Goal: Task Accomplishment & Management: Manage account settings

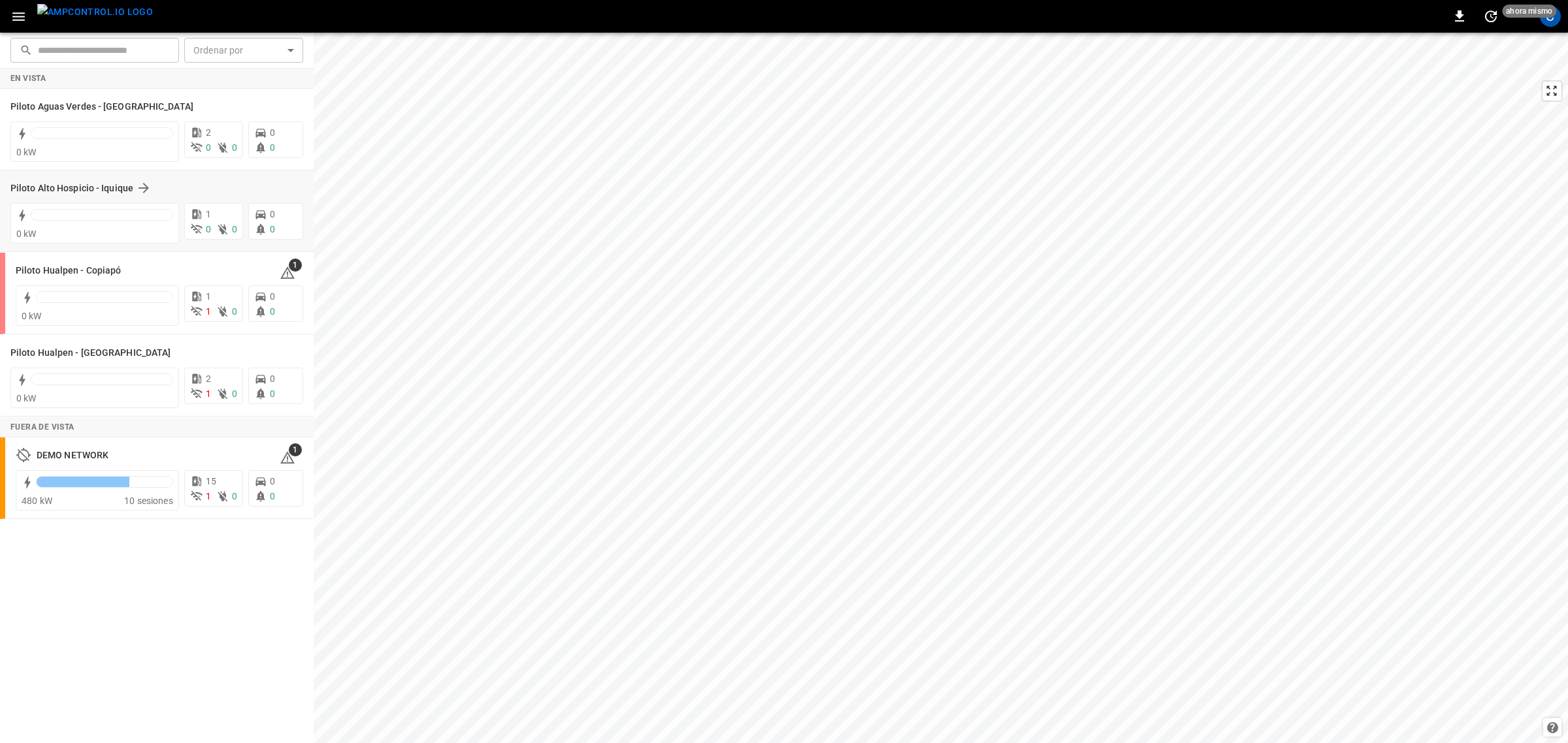
click at [82, 197] on div "Piloto Alto Hospicio - Iquique" at bounding box center [156, 187] width 293 height 24
click at [94, 184] on h6 "Piloto Alto Hospicio - Iquique" at bounding box center [72, 188] width 123 height 14
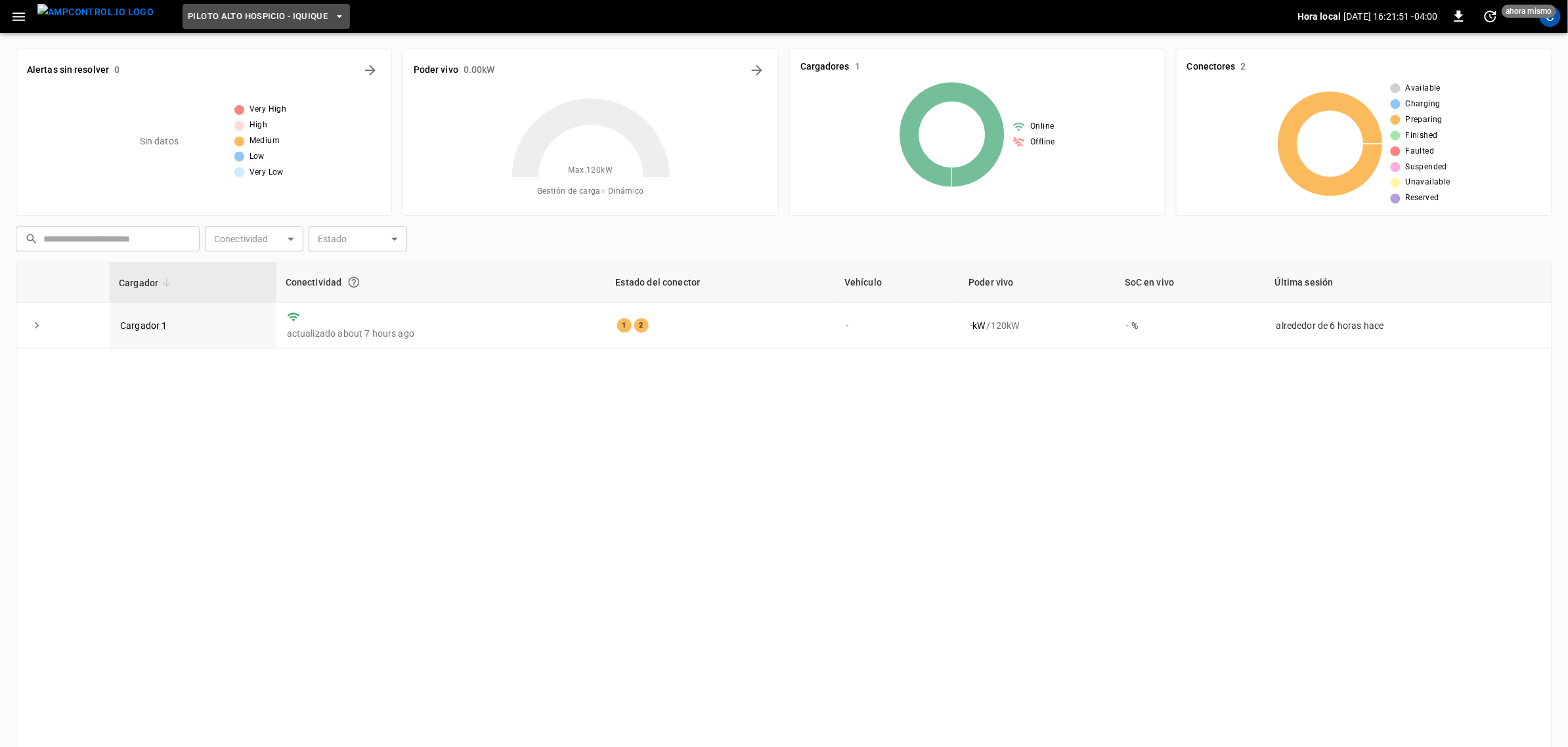
click at [234, 16] on span "Piloto Alto Hospicio - Iquique" at bounding box center [257, 17] width 140 height 15
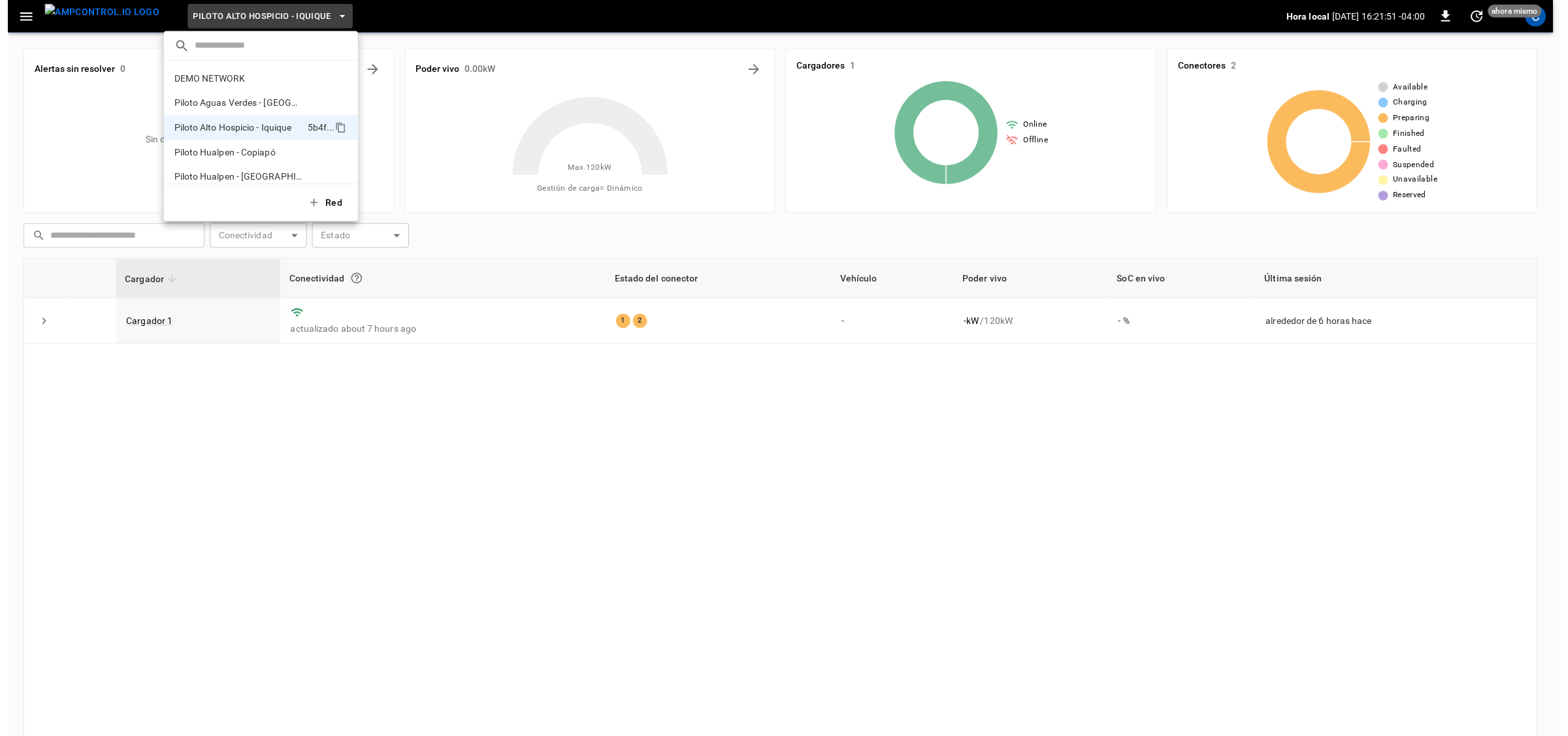
scroll to position [10, 0]
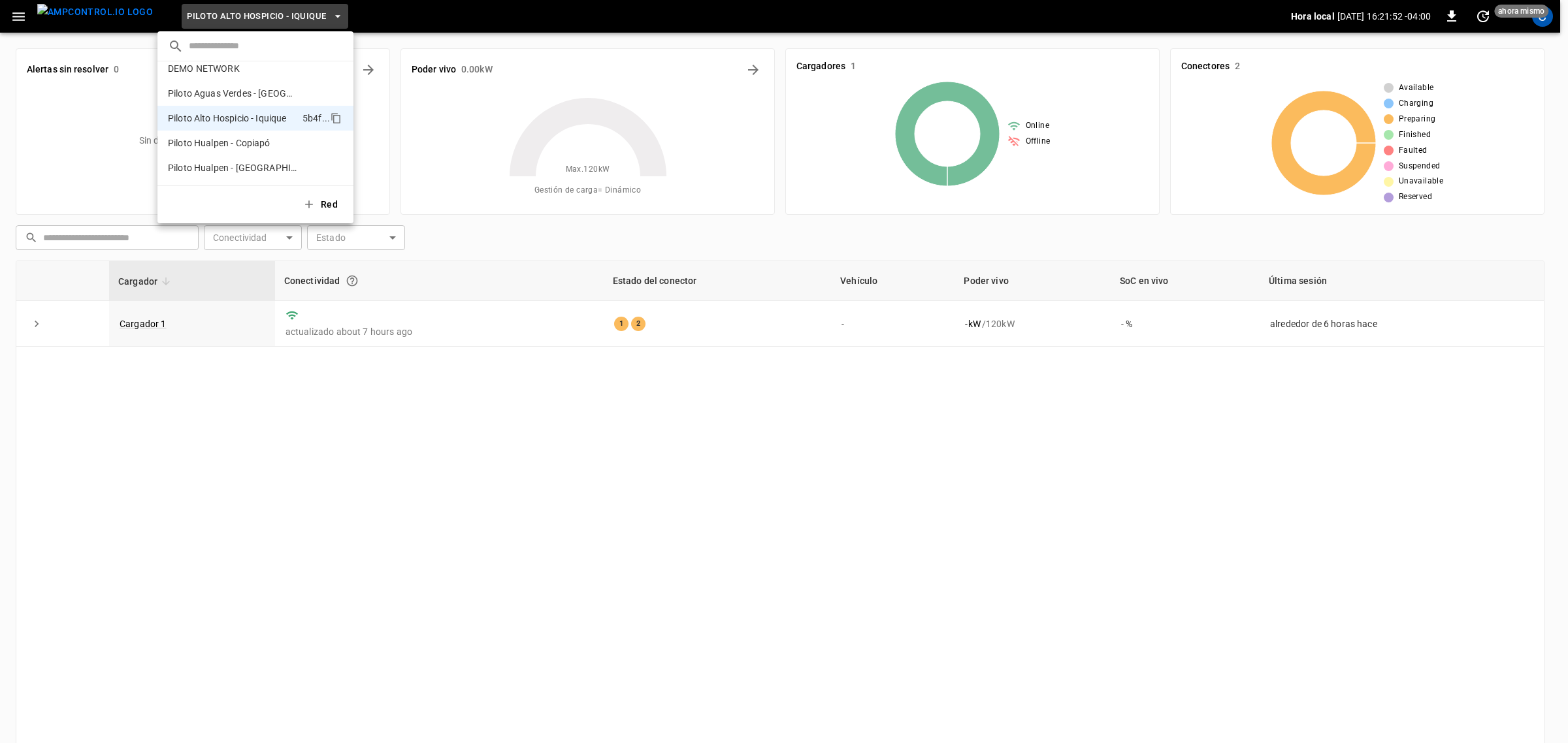
click at [455, 121] on div at bounding box center [784, 371] width 1568 height 743
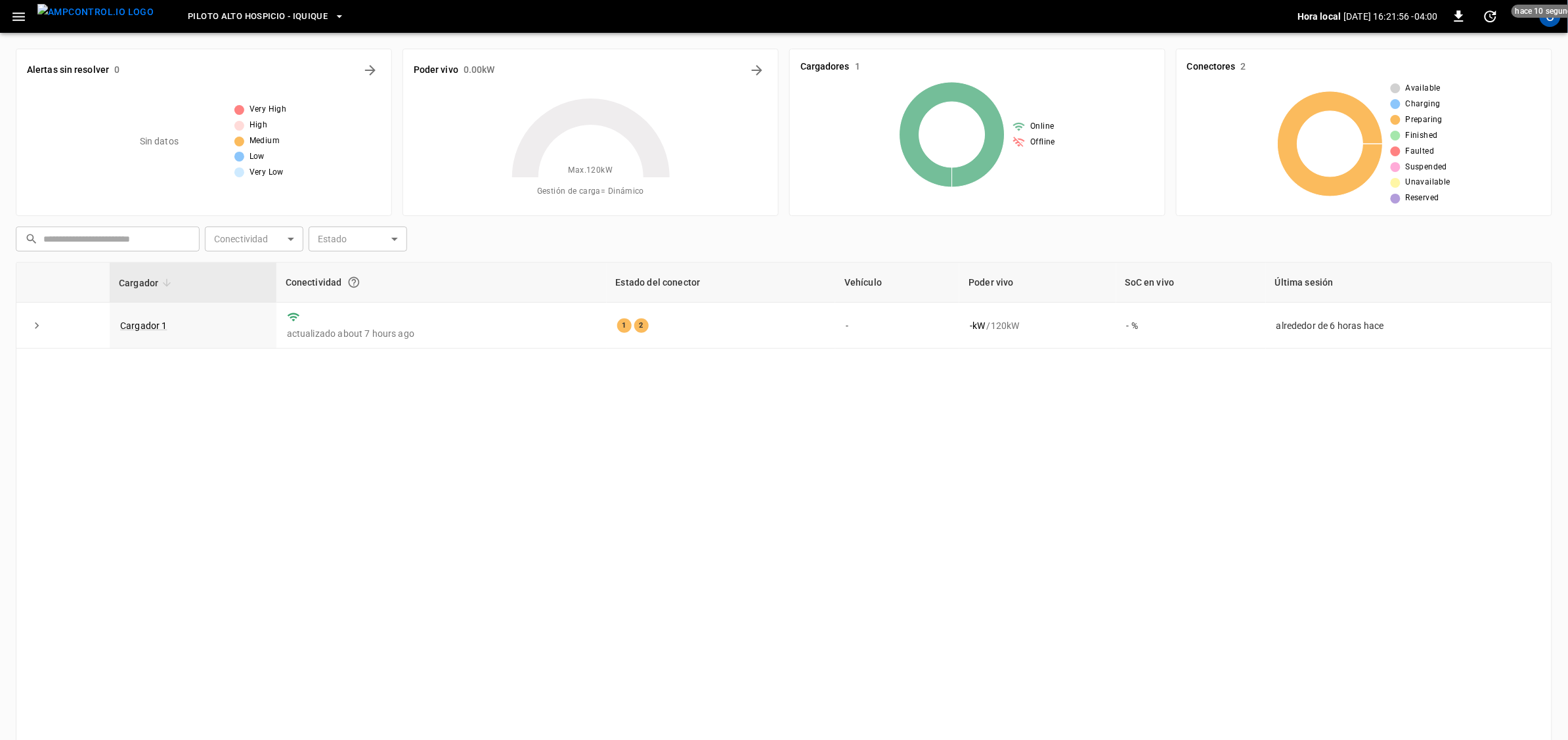
click at [28, 28] on button "button" at bounding box center [19, 16] width 27 height 25
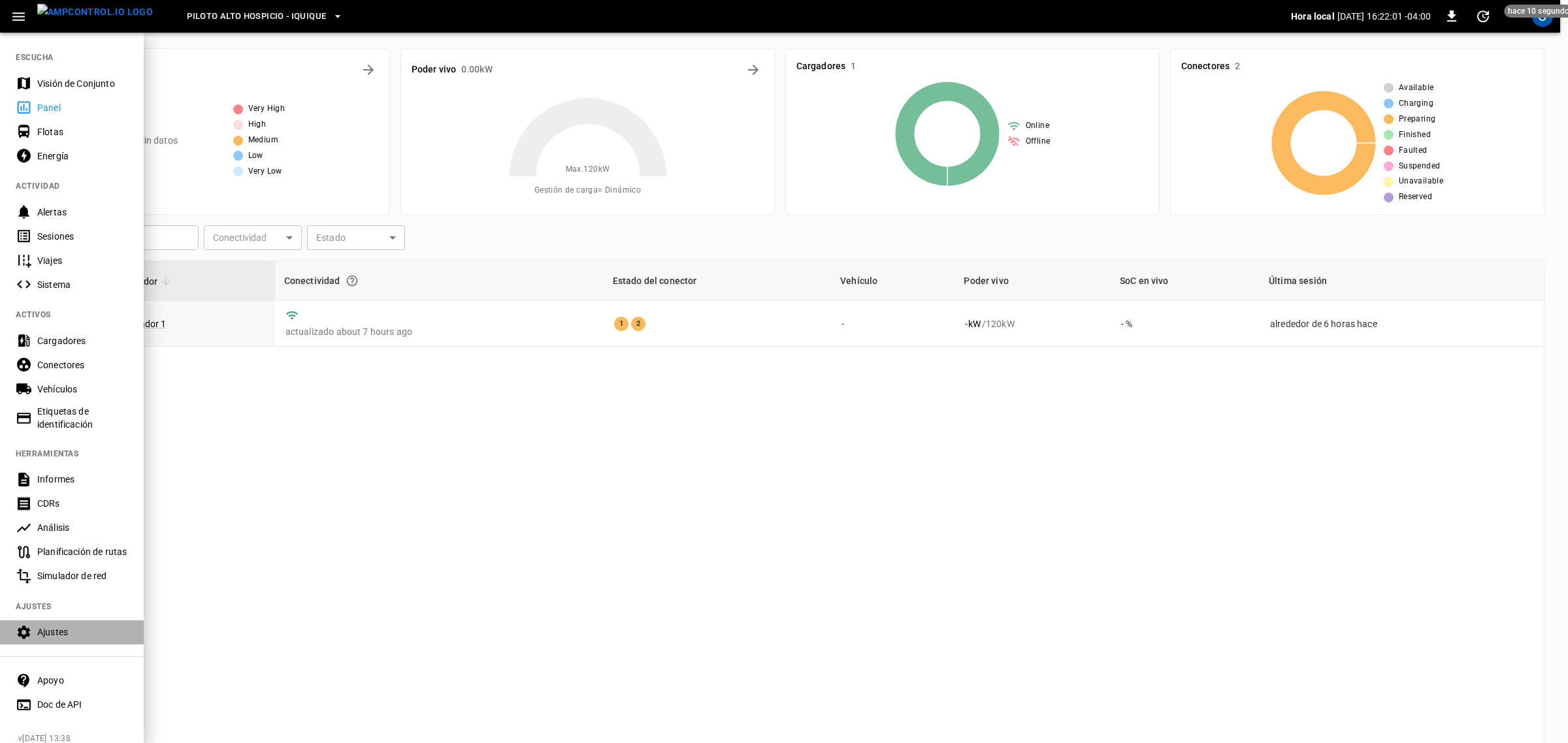
click at [54, 633] on div "Ajustes" at bounding box center [83, 632] width 91 height 13
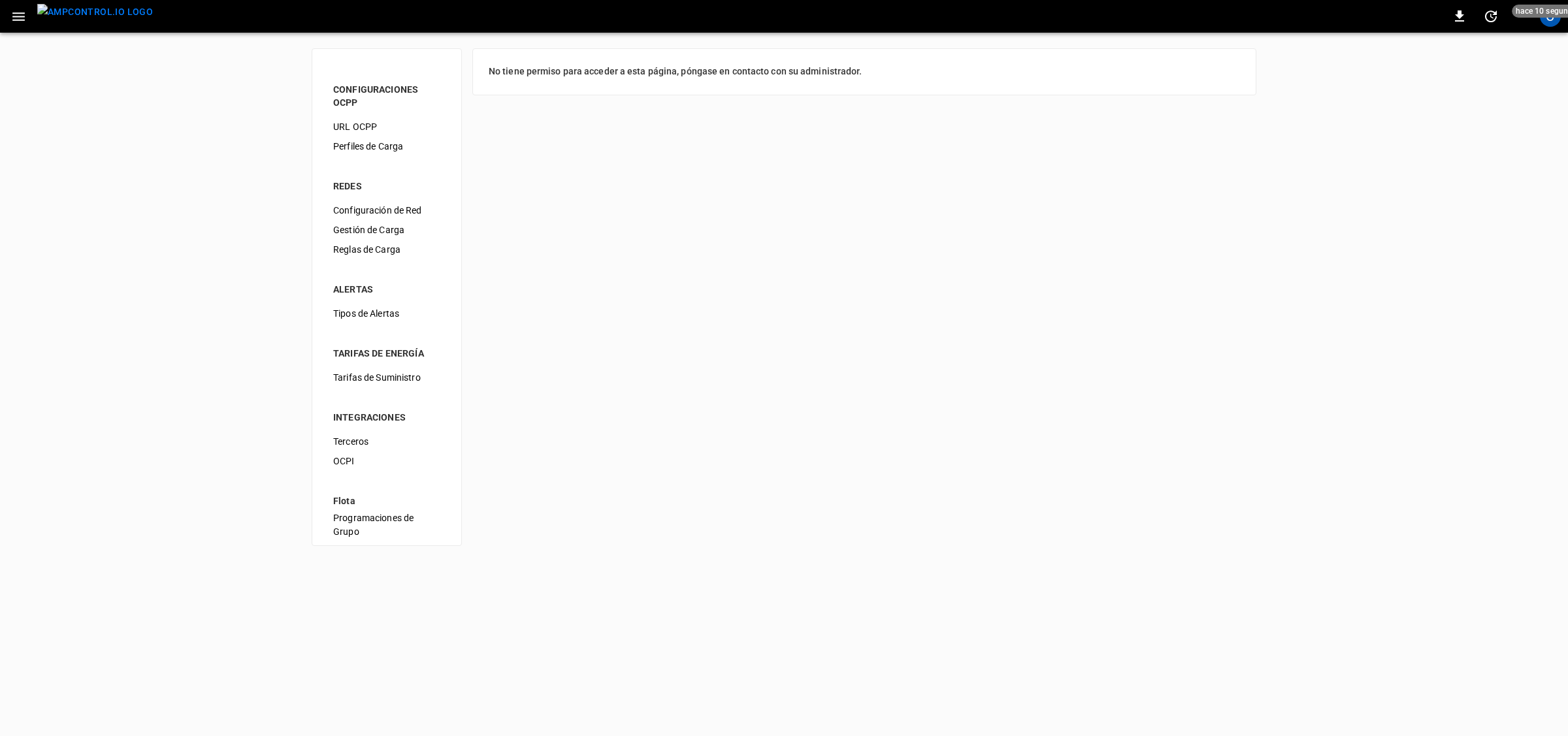
click at [363, 227] on span "Gestión de Carga" at bounding box center [386, 230] width 107 height 13
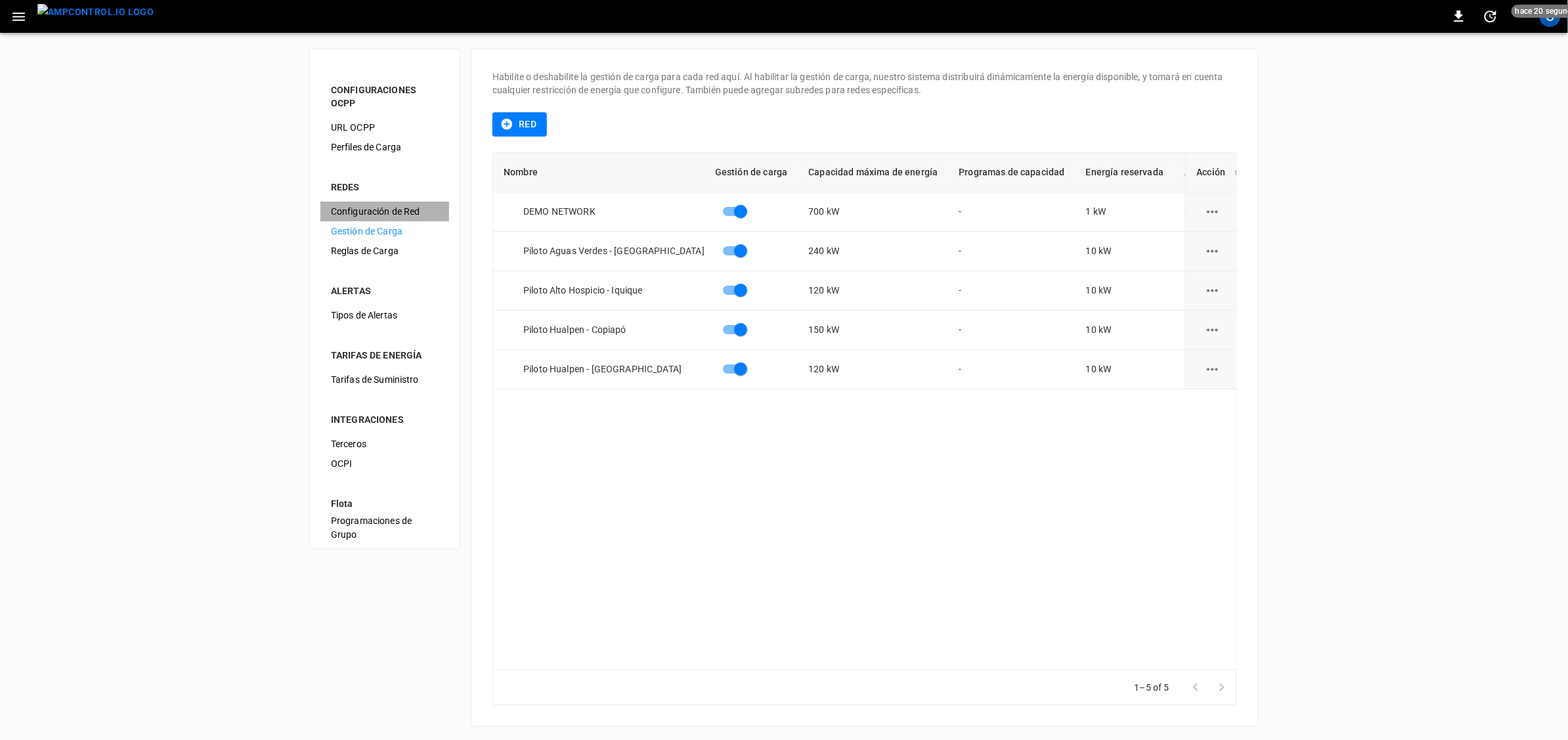
click at [371, 209] on span "Configuración de Red" at bounding box center [384, 212] width 108 height 14
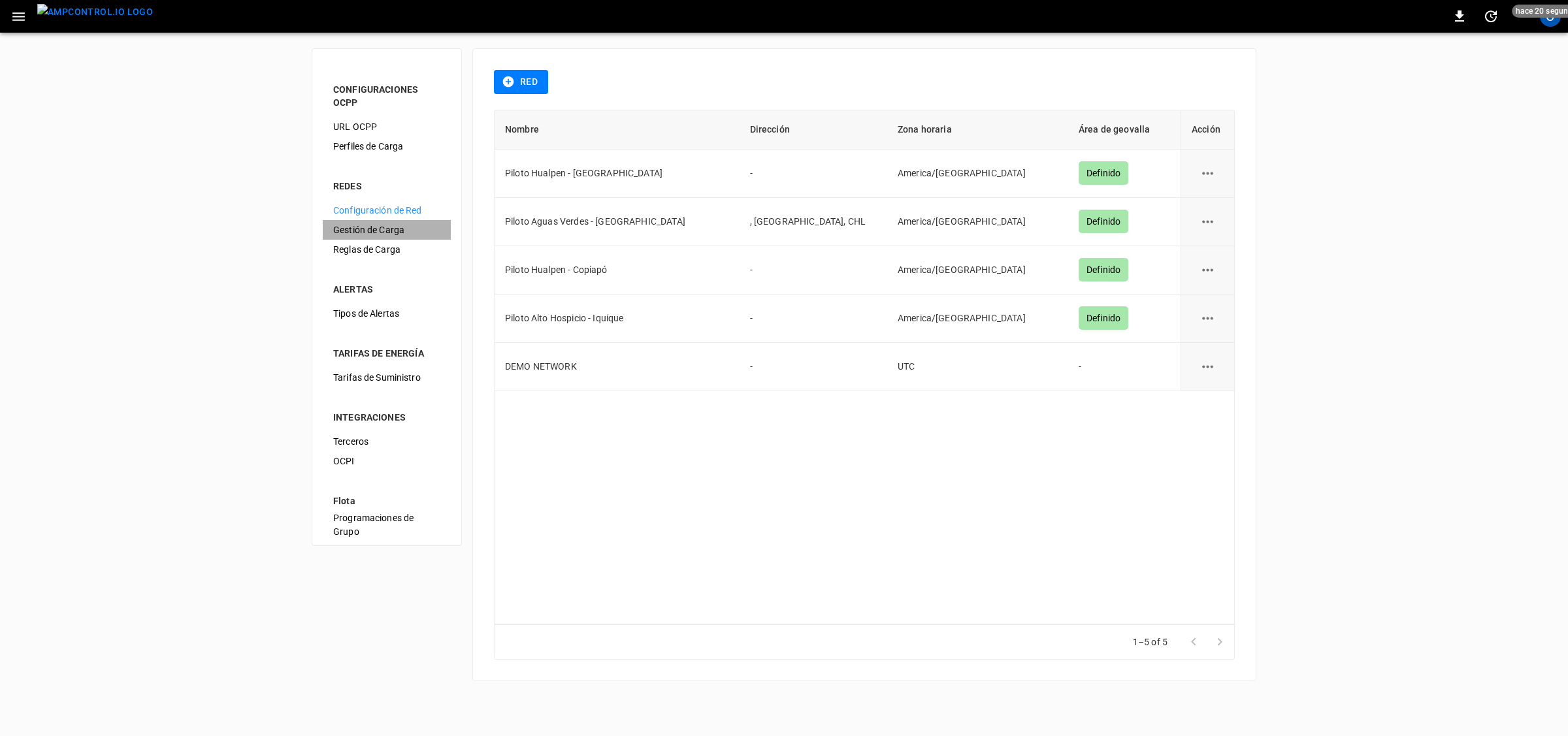
click at [380, 230] on span "Gestión de Carga" at bounding box center [386, 230] width 107 height 13
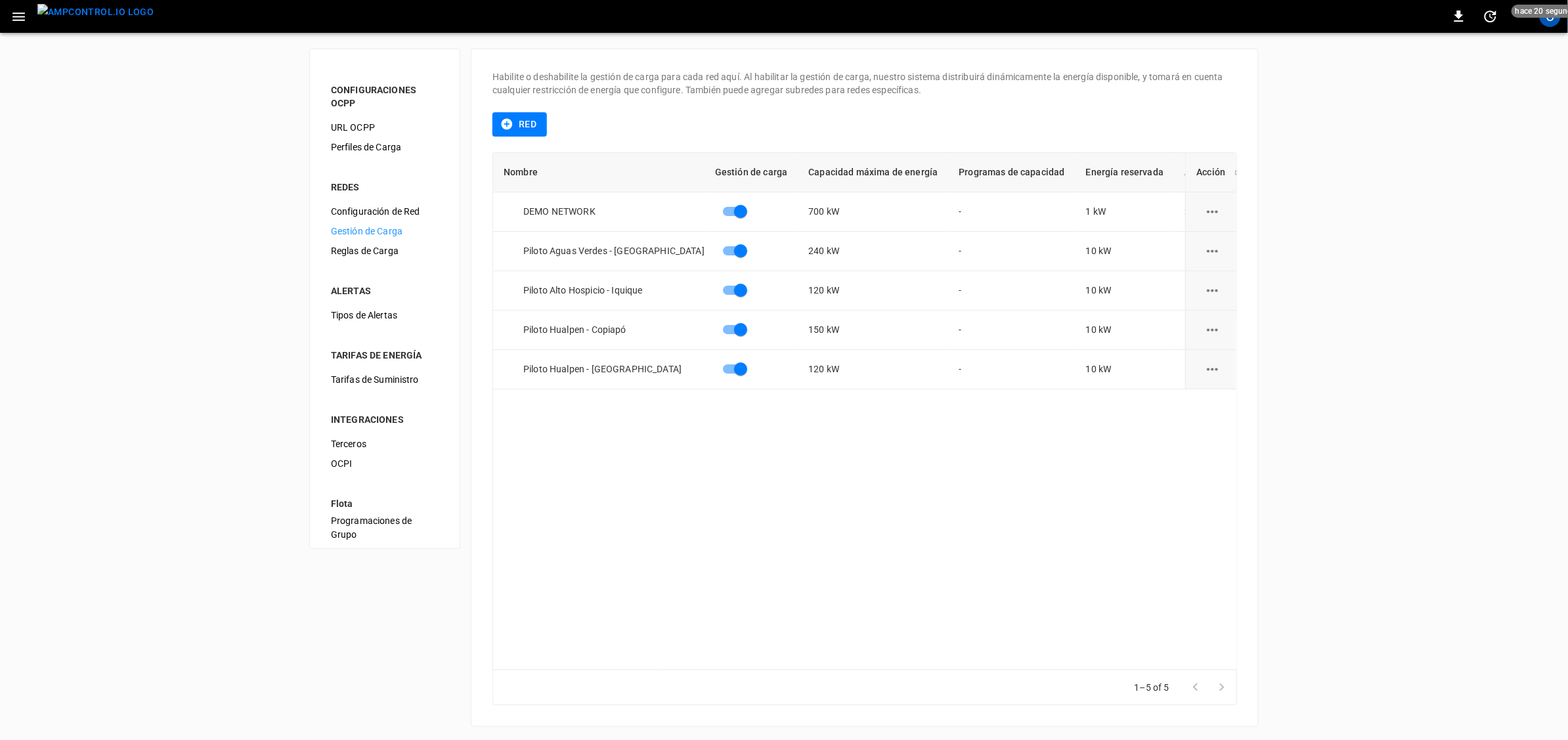
click at [386, 250] on span "Reglas de Carga" at bounding box center [384, 251] width 108 height 14
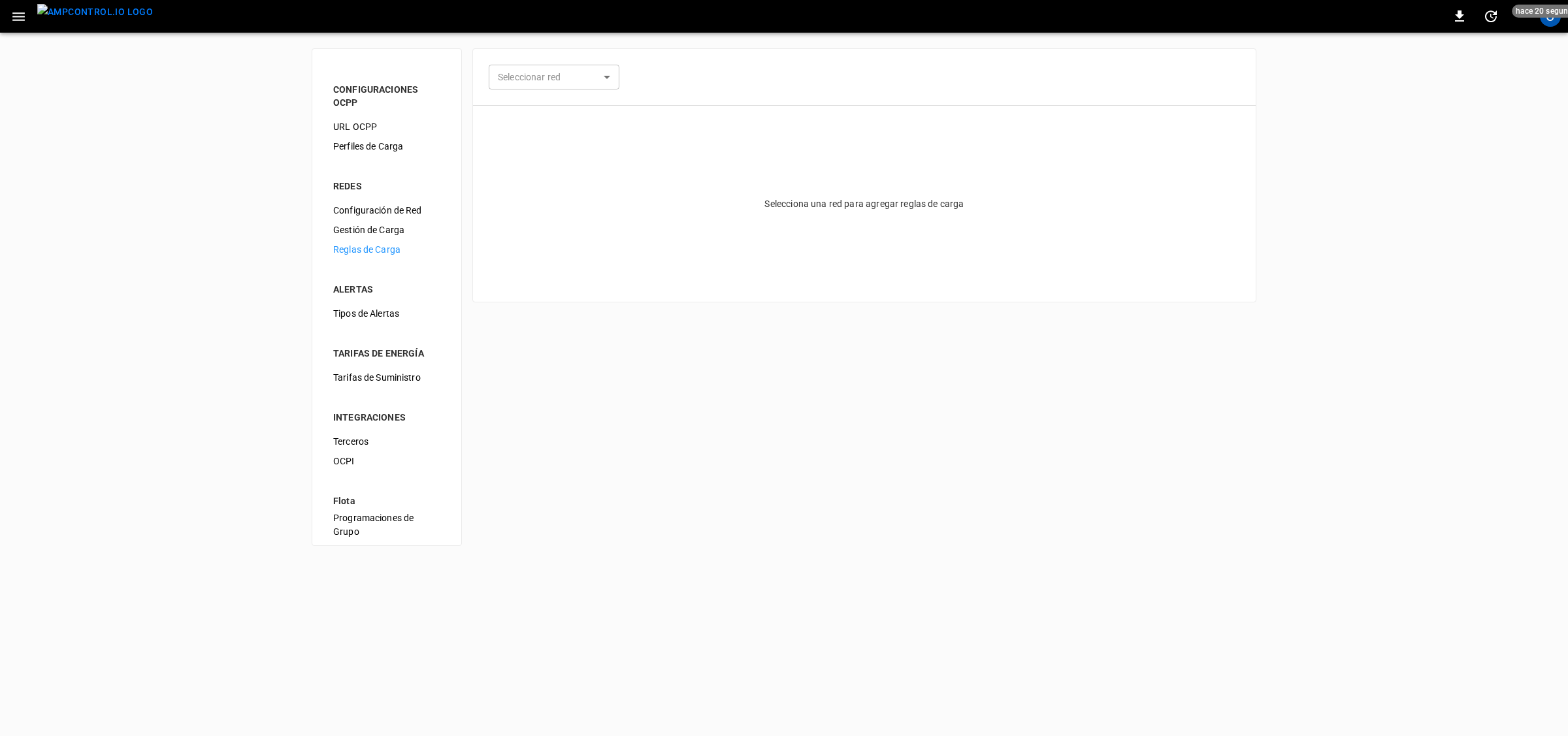
click at [552, 79] on body "0 hace 20 segundos C CONFIGURACIONES OCPP URL OCPP Perfiles de Carga REDES Conf…" at bounding box center [784, 281] width 1568 height 561
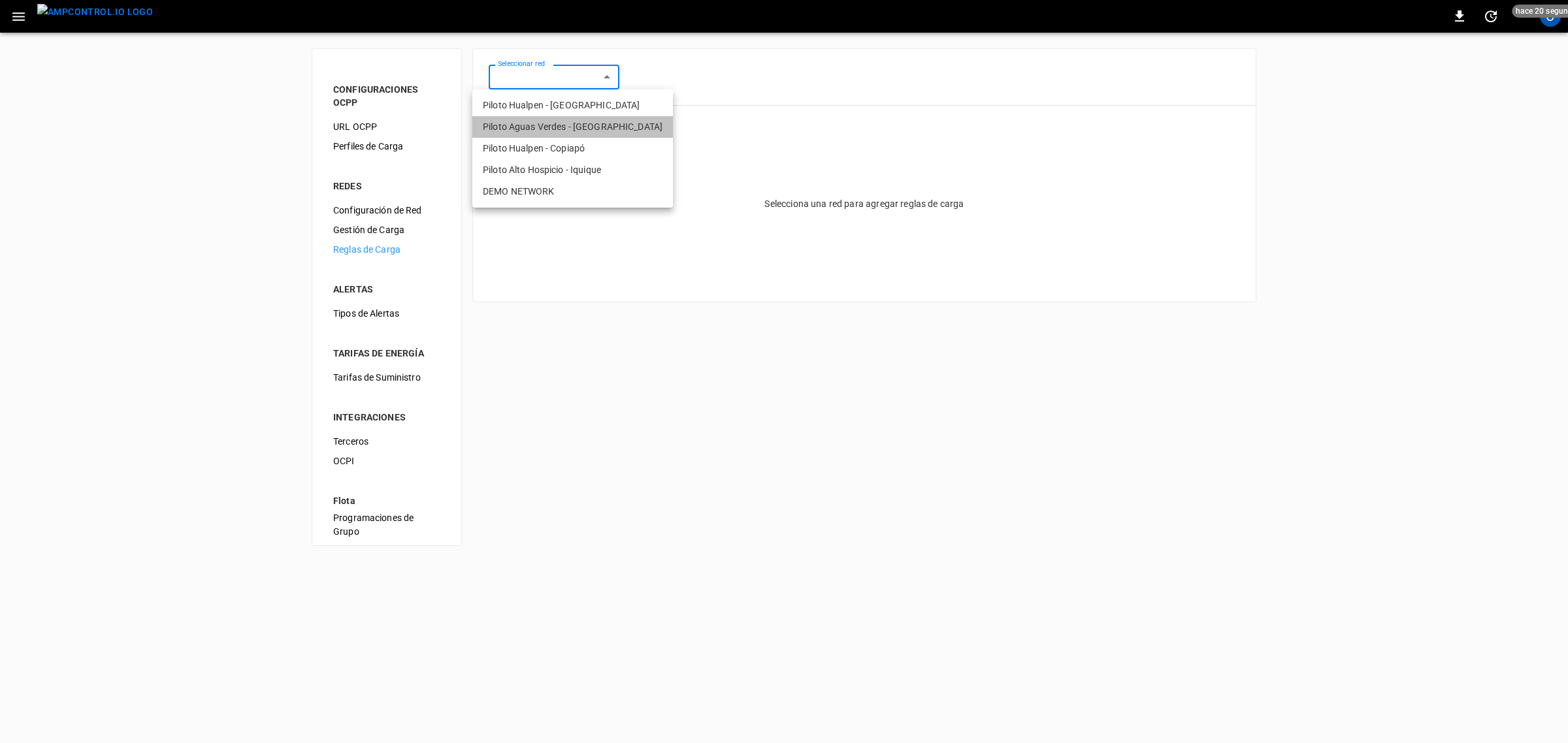
click at [585, 126] on li "Piloto Aguas Verdes - [GEOGRAPHIC_DATA]" at bounding box center [573, 127] width 201 height 22
type input "**********"
click at [588, 74] on body "0 ahora mismo C CONFIGURACIONES OCPP URL OCPP Perfiles de Carga REDES Configura…" at bounding box center [784, 281] width 1568 height 562
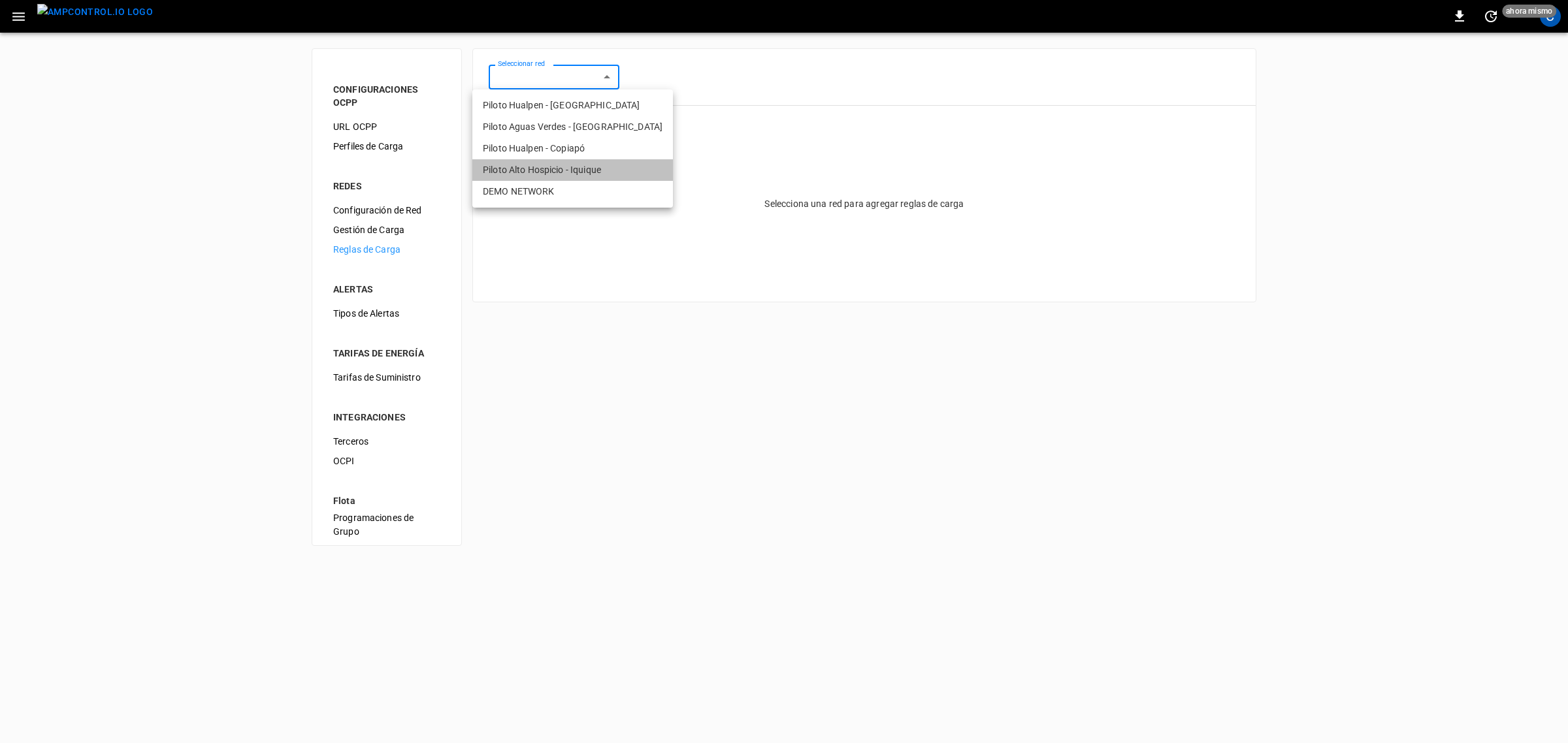
click at [601, 160] on li "Piloto Alto Hospicio - Iquique" at bounding box center [573, 170] width 201 height 22
type input "**********"
